Goal: Information Seeking & Learning: Learn about a topic

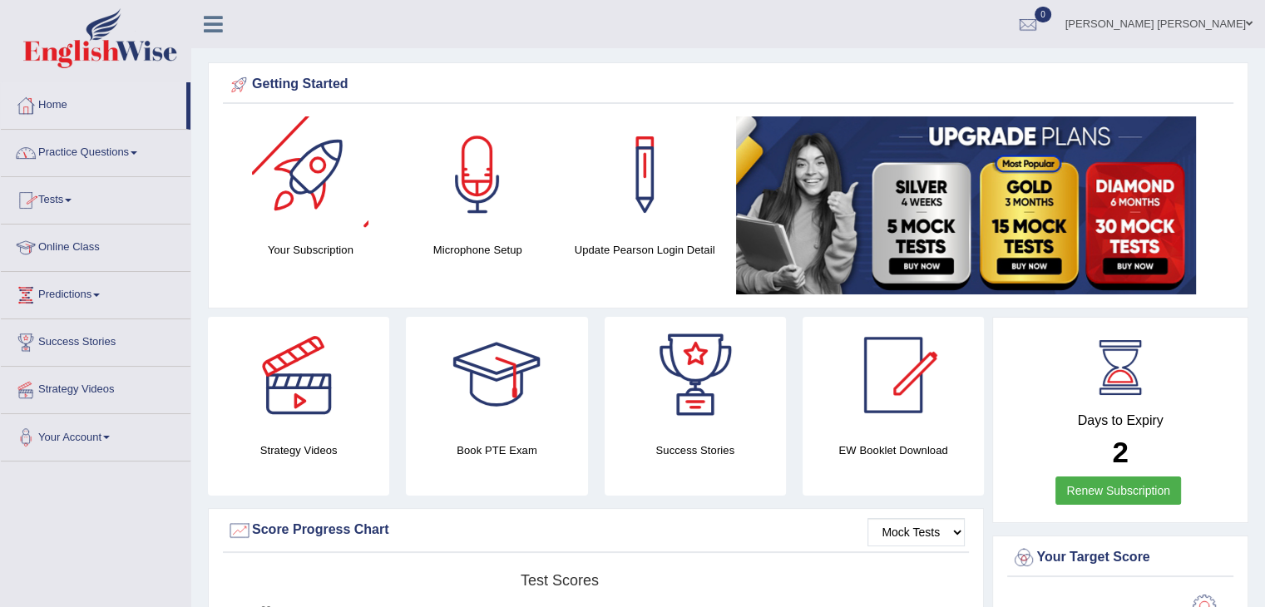
click at [1040, 16] on div at bounding box center [1027, 24] width 25 height 25
click at [1040, 14] on div at bounding box center [1027, 24] width 25 height 25
click at [1044, 51] on ul "See All Alerts" at bounding box center [927, 72] width 249 height 50
click at [1040, 29] on div at bounding box center [1027, 24] width 25 height 25
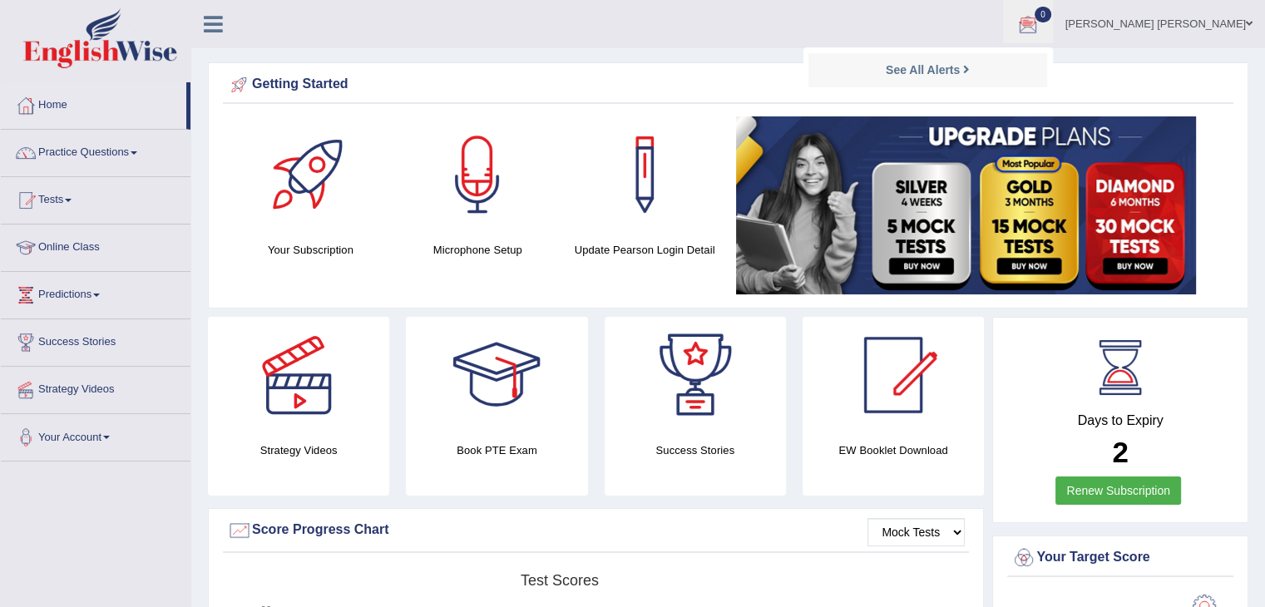
click at [1038, 51] on ul "See All Alerts" at bounding box center [927, 72] width 249 height 50
click at [125, 155] on link "Practice Questions" at bounding box center [96, 151] width 190 height 42
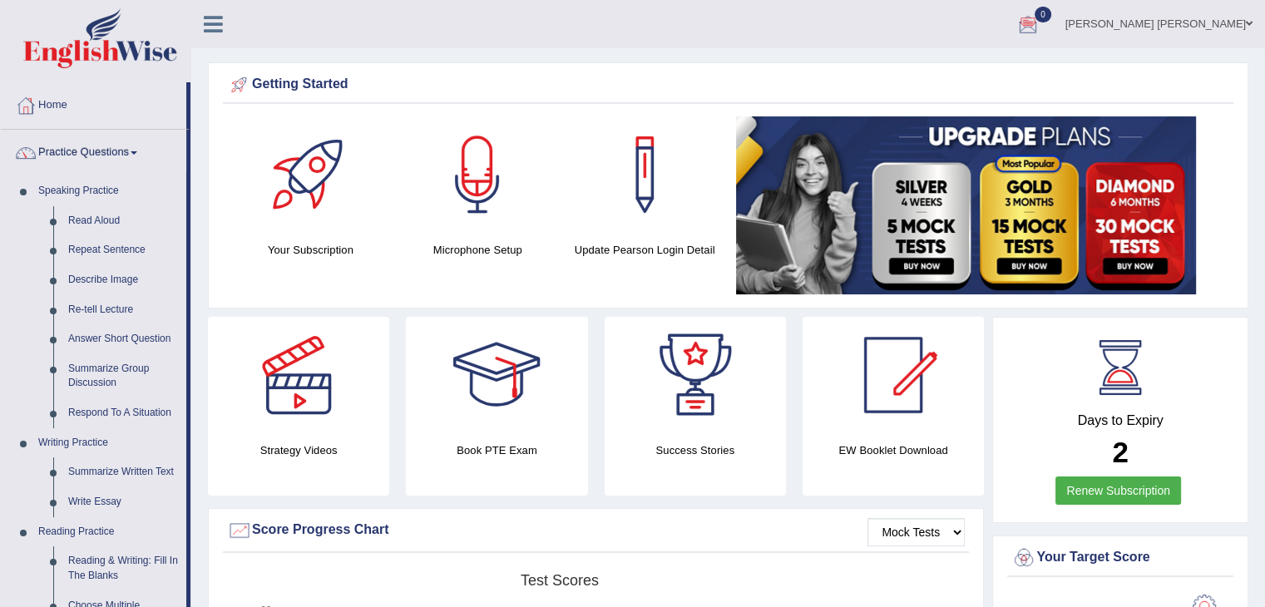
click at [95, 151] on link "Practice Questions" at bounding box center [93, 151] width 185 height 42
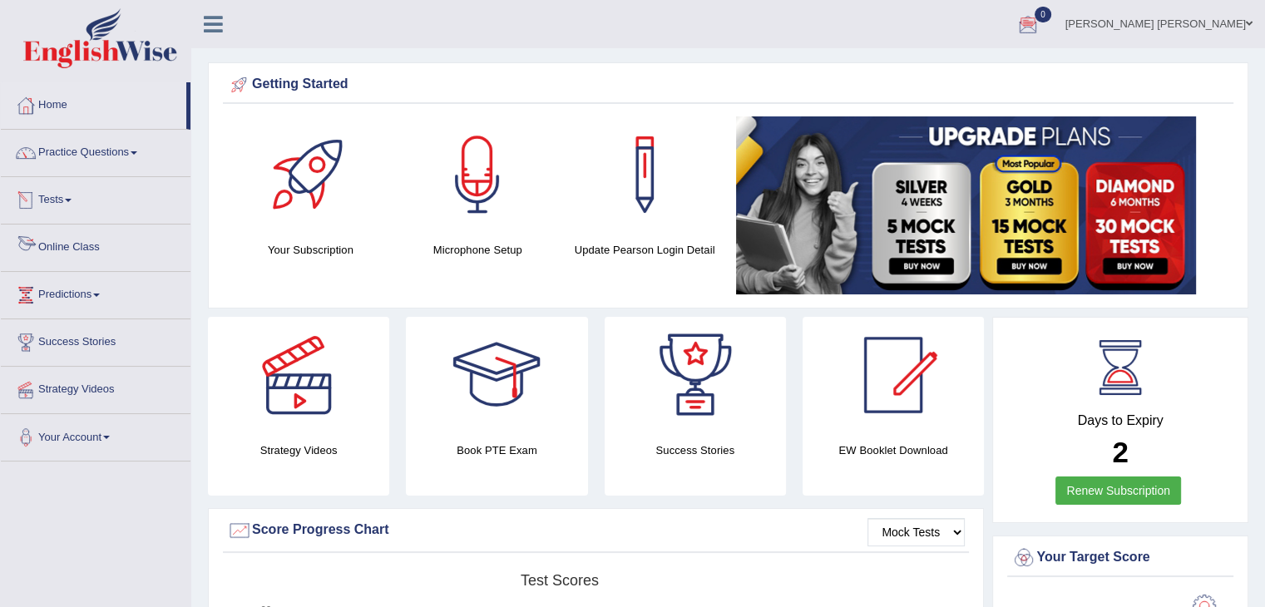
click at [62, 204] on link "Tests" at bounding box center [96, 198] width 190 height 42
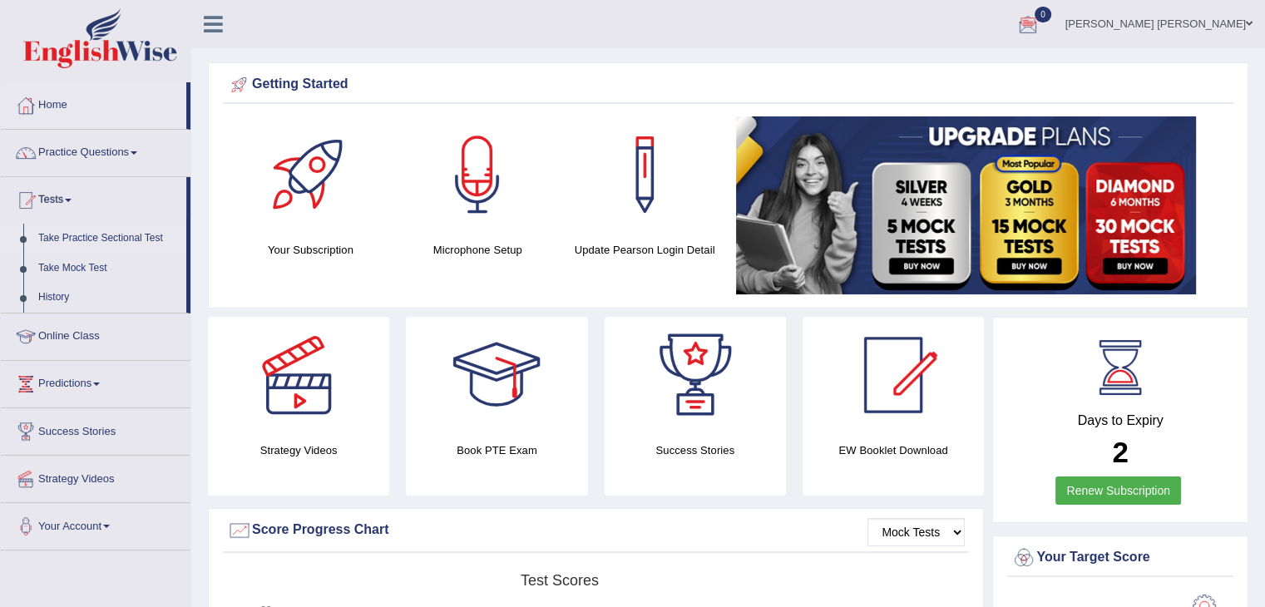
click at [120, 235] on link "Take Practice Sectional Test" at bounding box center [109, 239] width 156 height 30
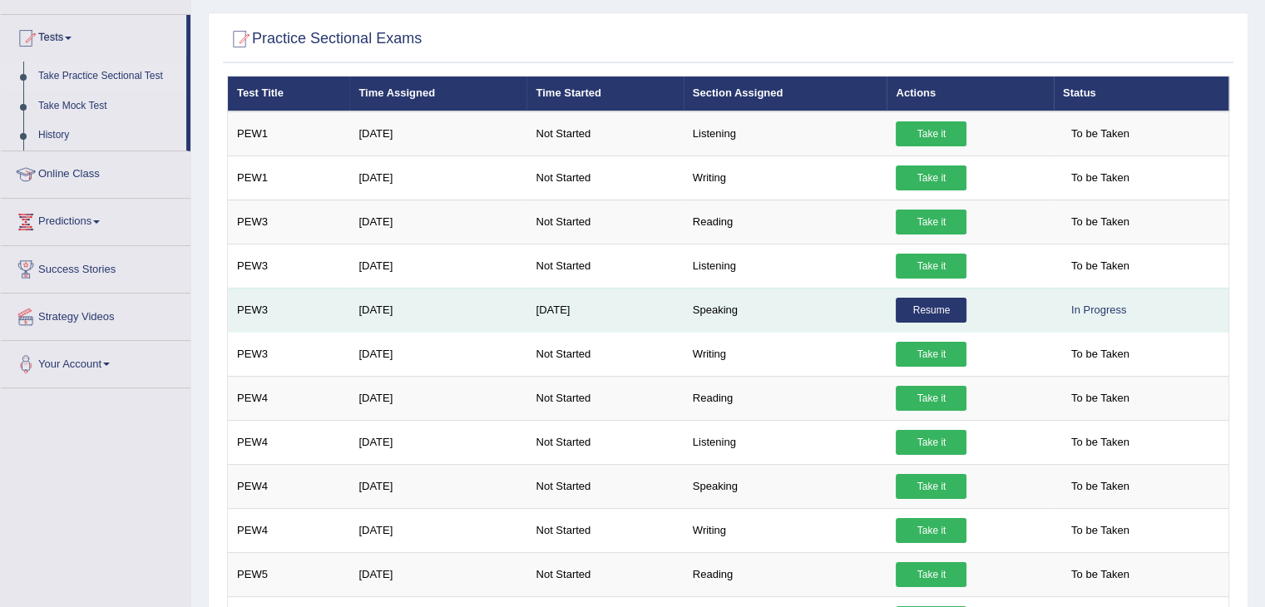
scroll to position [249, 0]
